Goal: Task Accomplishment & Management: Manage account settings

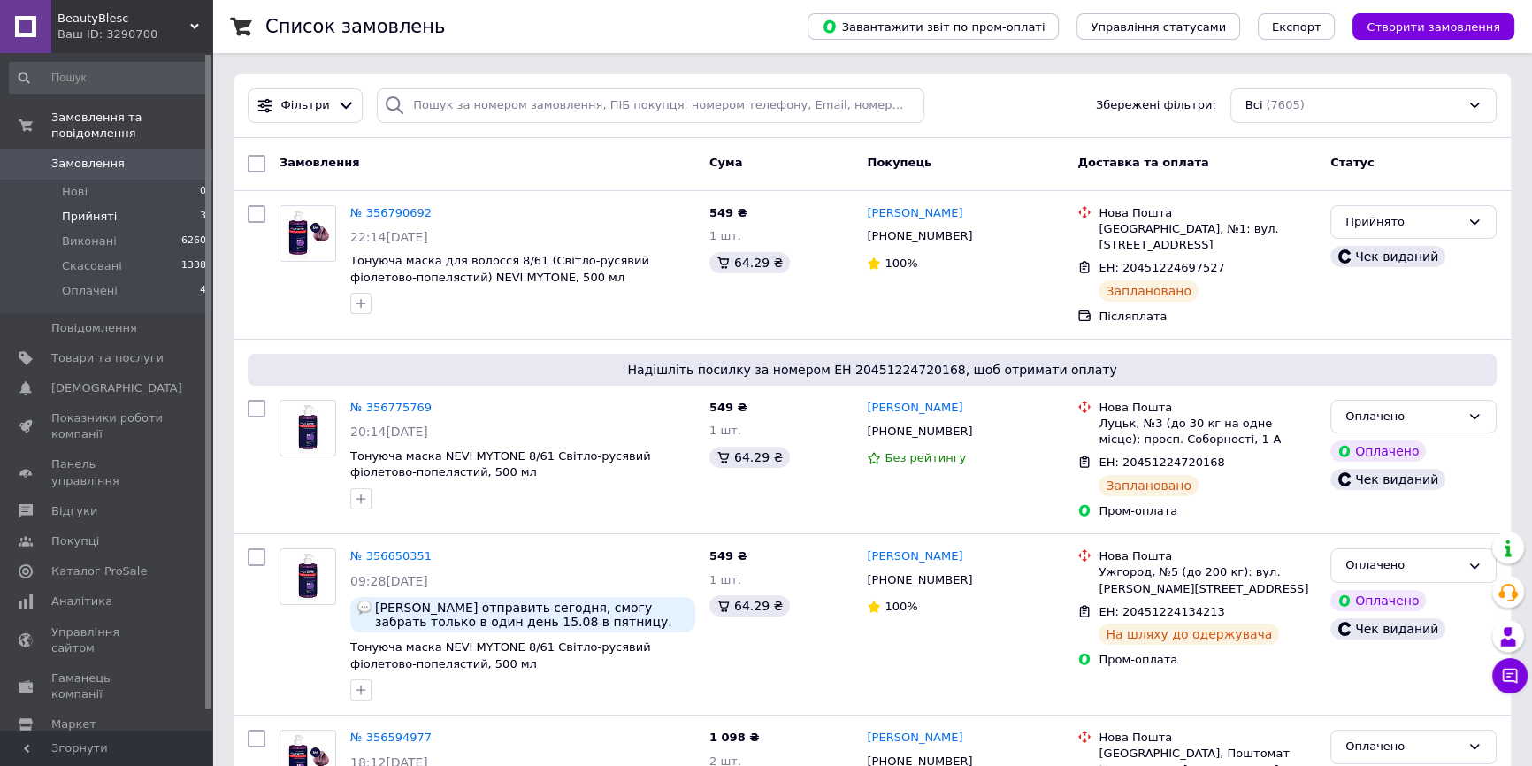
click at [116, 204] on li "Прийняті 3" at bounding box center [108, 216] width 217 height 25
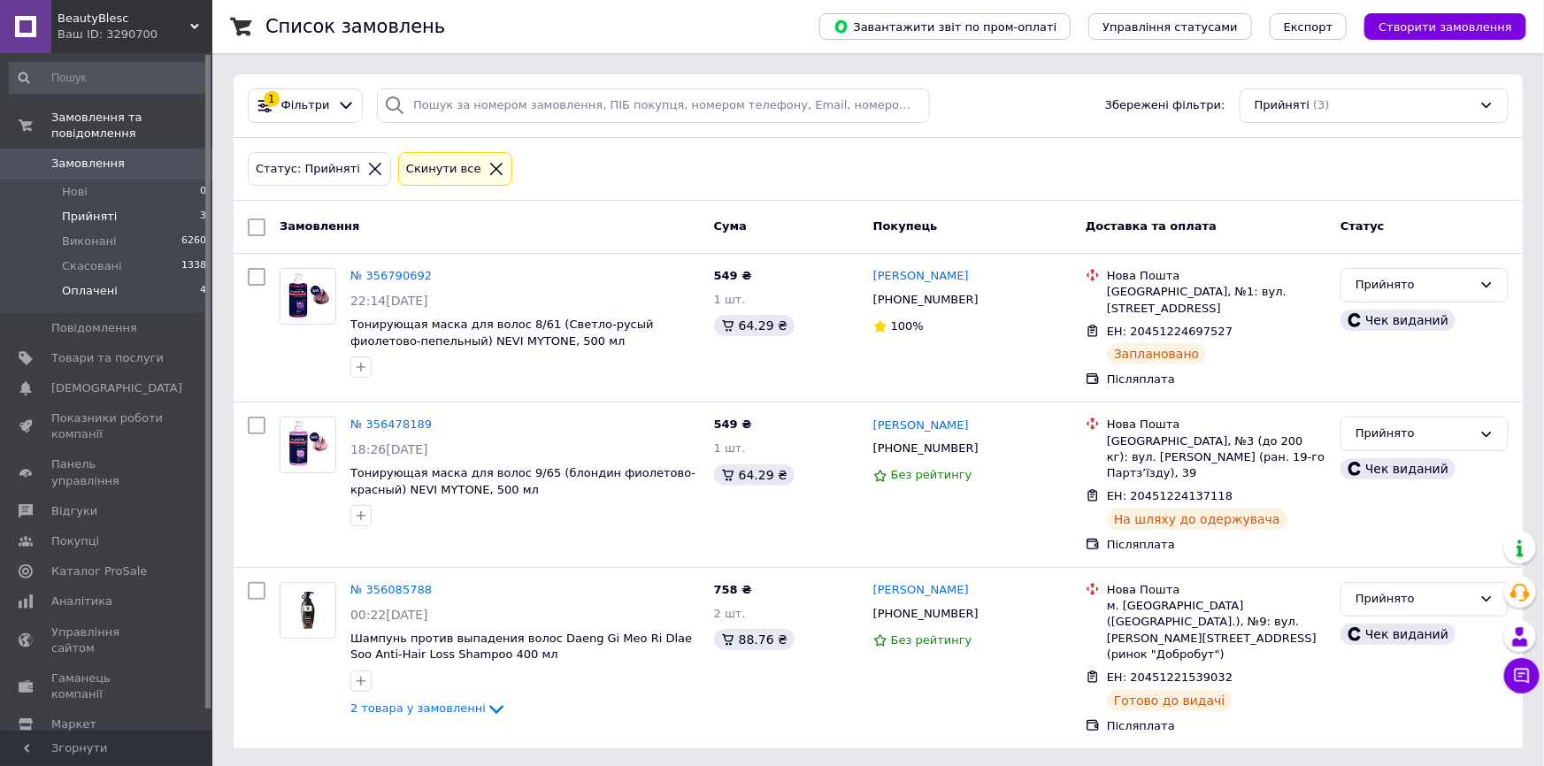
click at [88, 283] on span "Оплачені" at bounding box center [90, 291] width 56 height 16
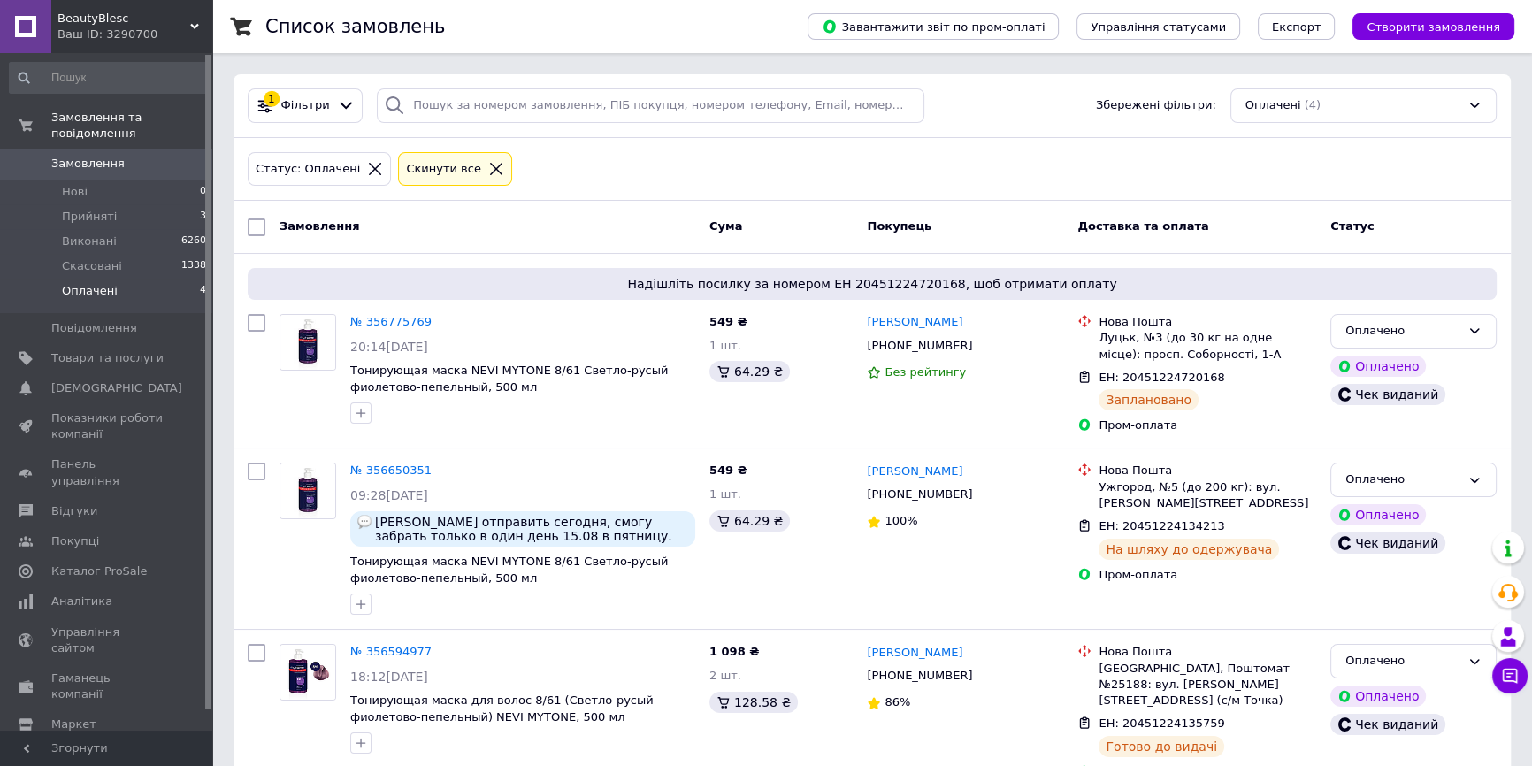
click at [108, 156] on span "Замовлення" at bounding box center [87, 164] width 73 height 16
